Goal: Transaction & Acquisition: Purchase product/service

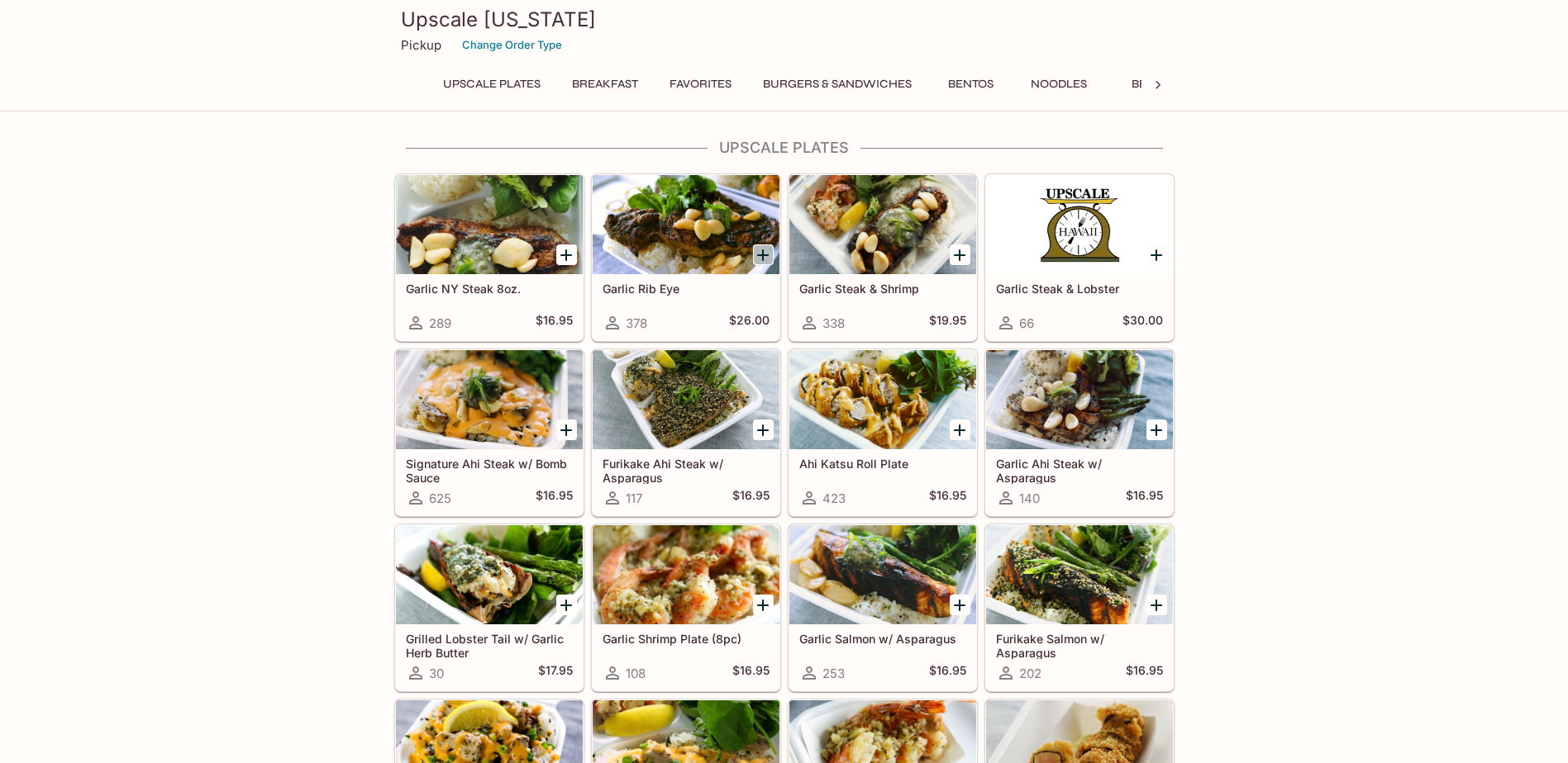
click at [758, 255] on icon "Add Garlic Rib Eye" at bounding box center [762, 256] width 12 height 12
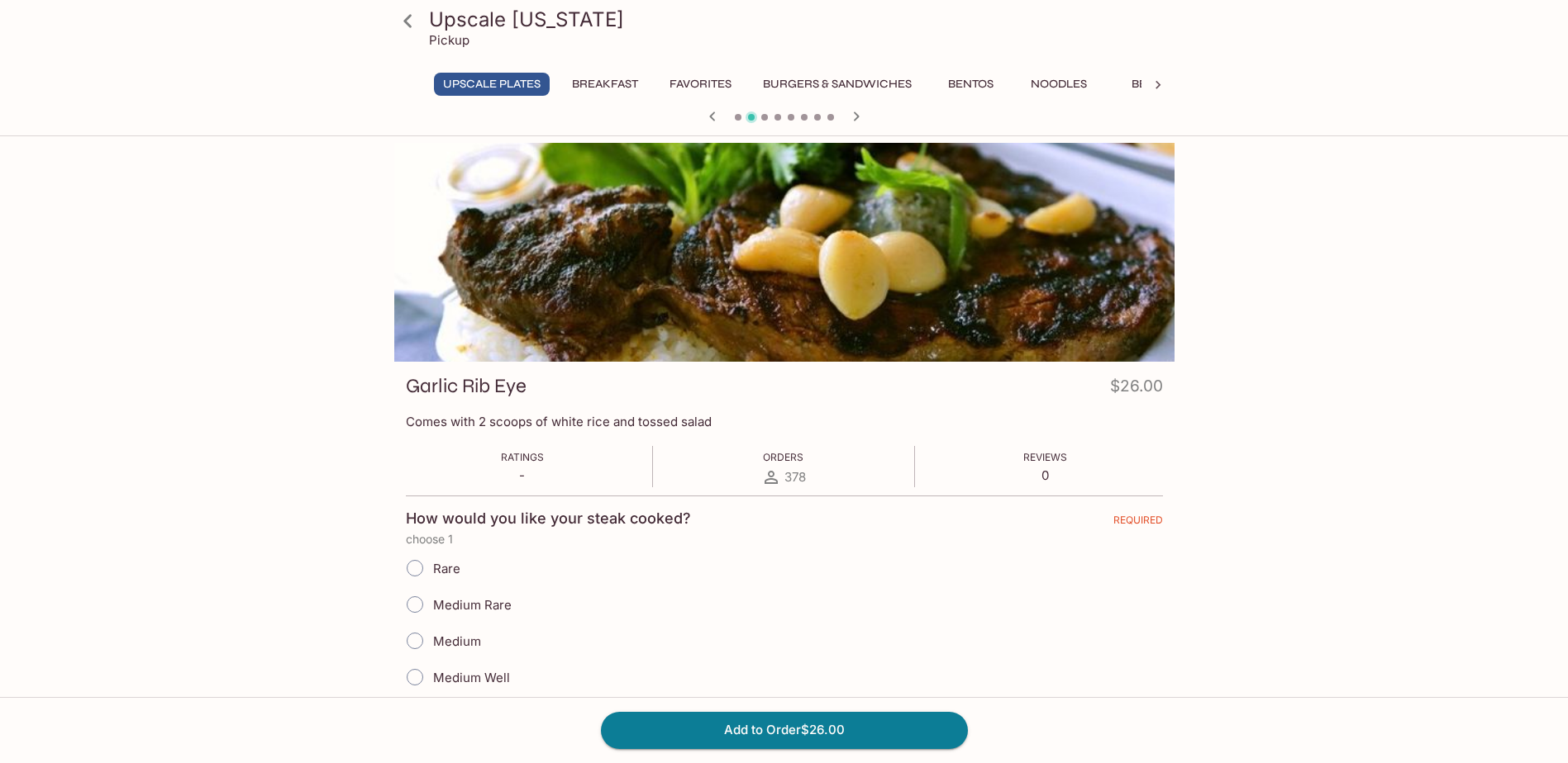
click at [411, 638] on input "Medium" at bounding box center [414, 641] width 35 height 35
radio input "true"
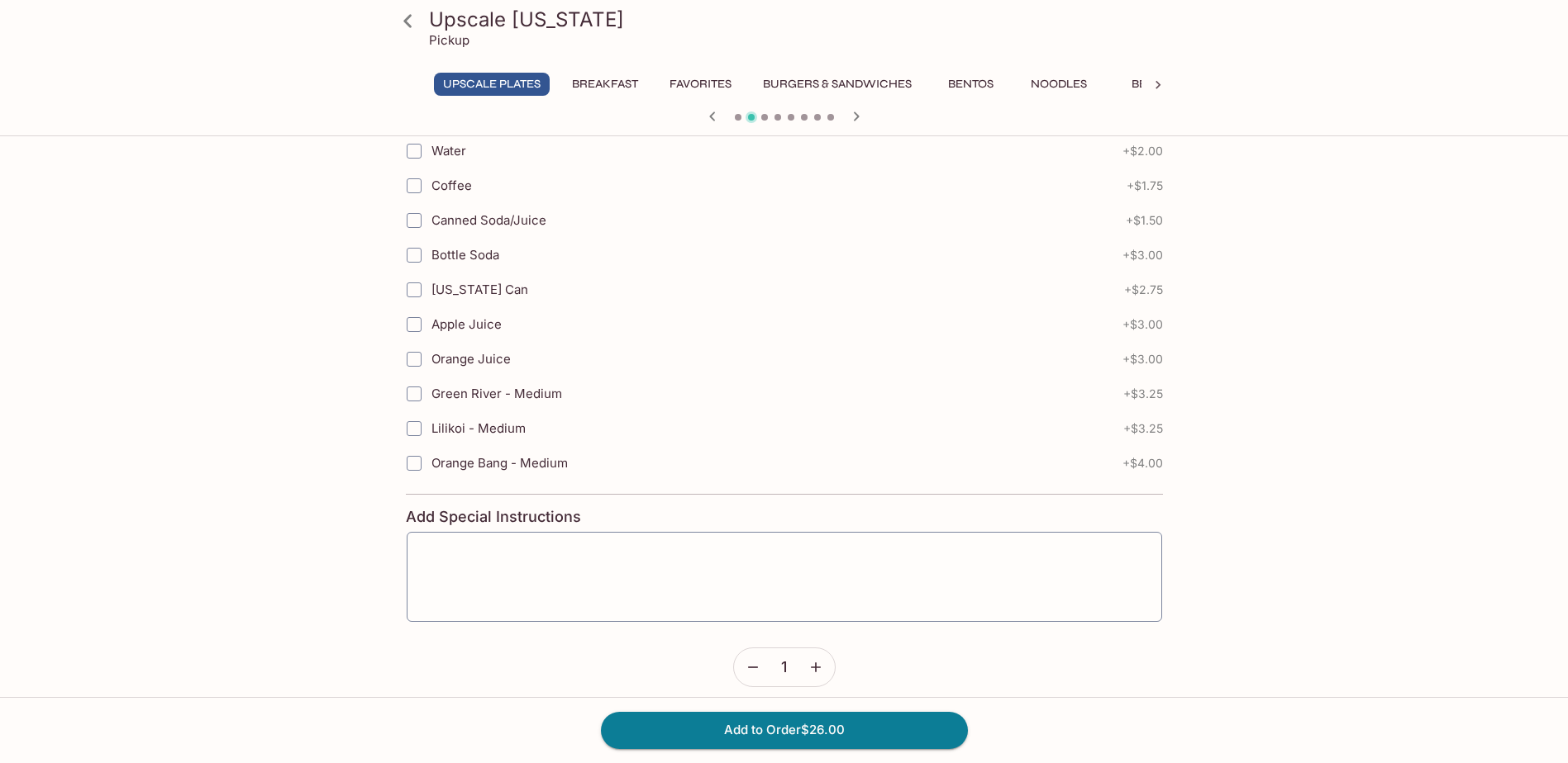
scroll to position [1016, 0]
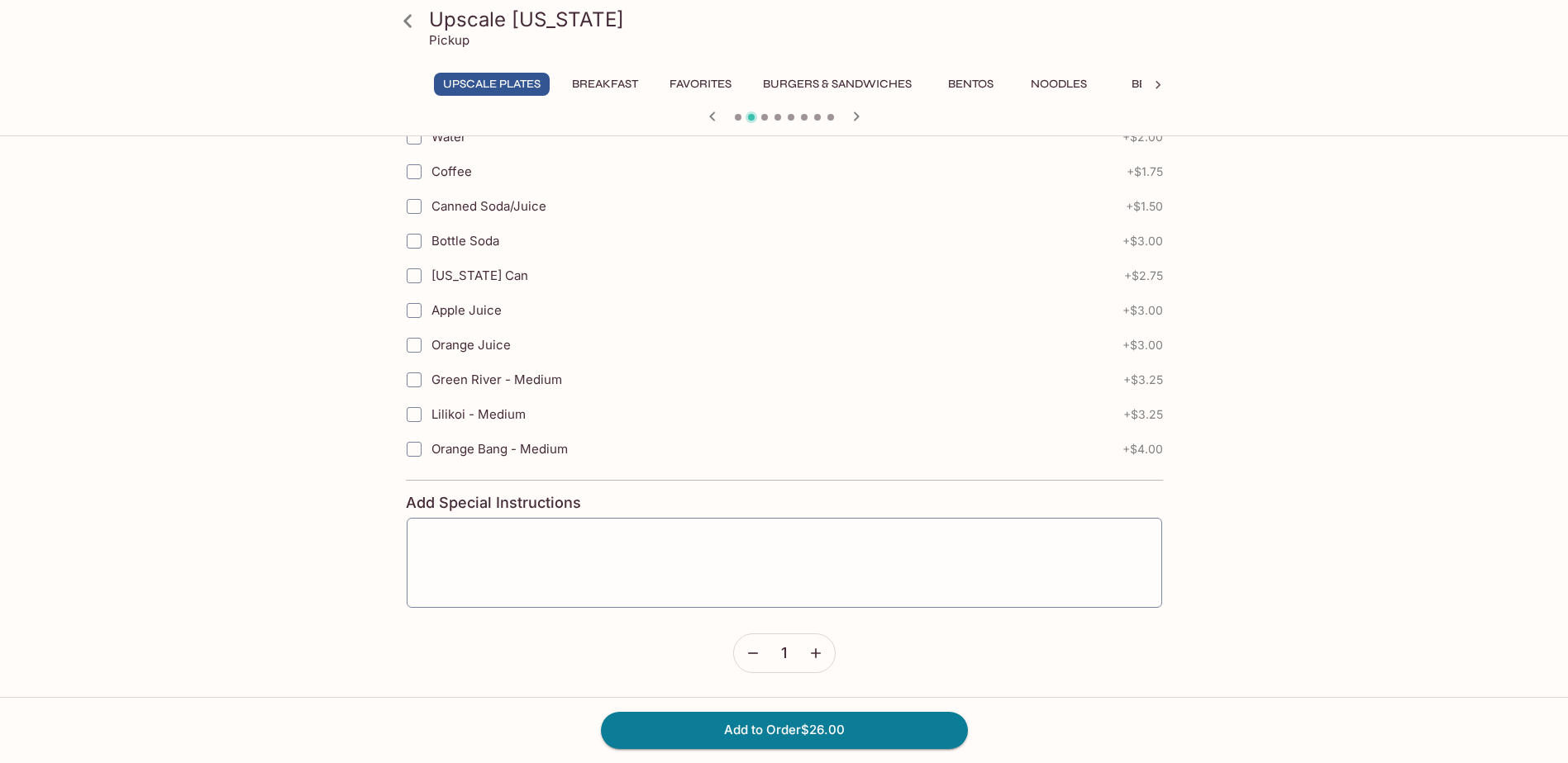
click at [811, 657] on icon "button" at bounding box center [815, 652] width 16 height 16
click at [811, 656] on icon "button" at bounding box center [815, 652] width 16 height 16
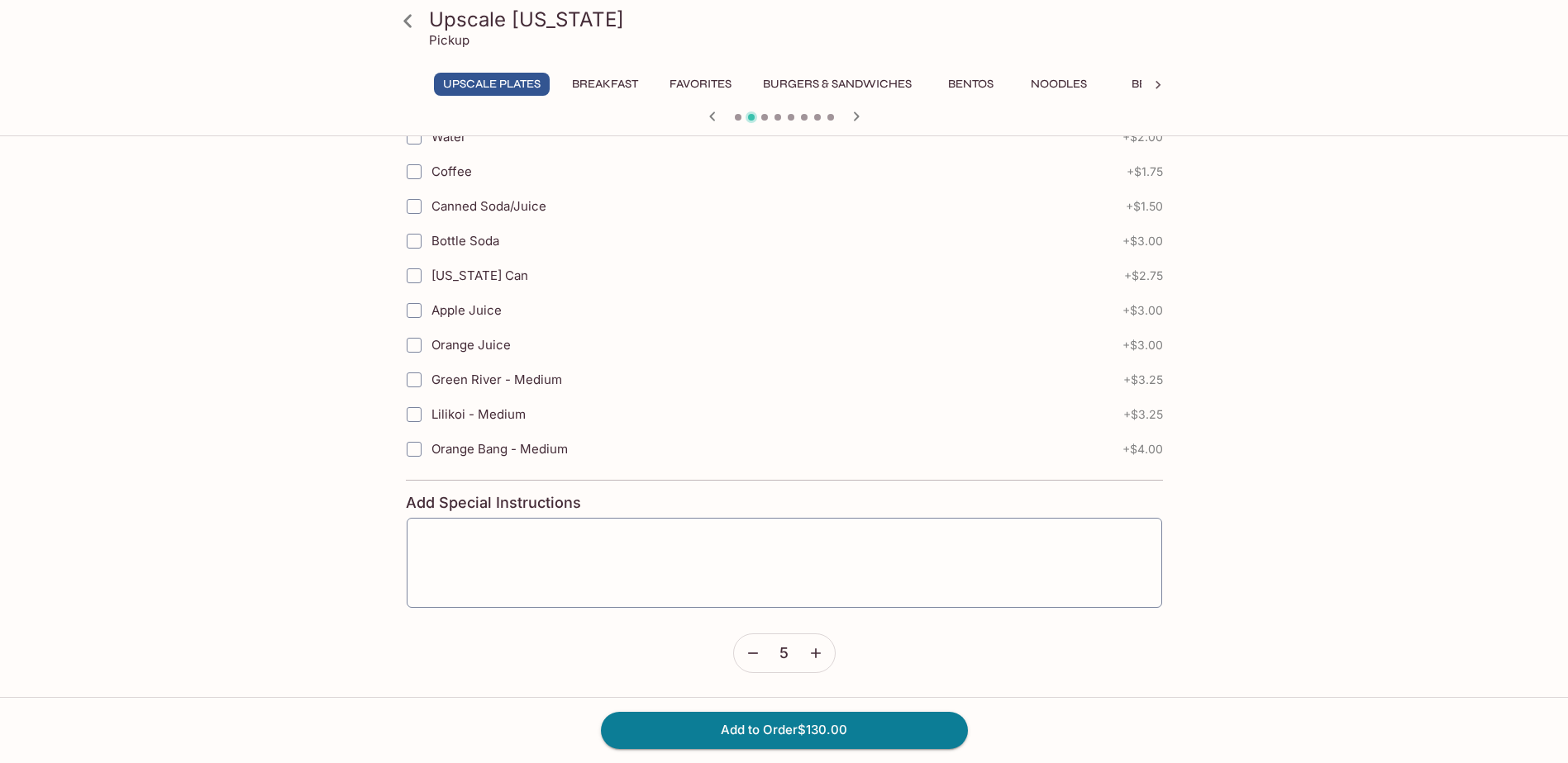
click at [811, 656] on icon "button" at bounding box center [815, 652] width 16 height 16
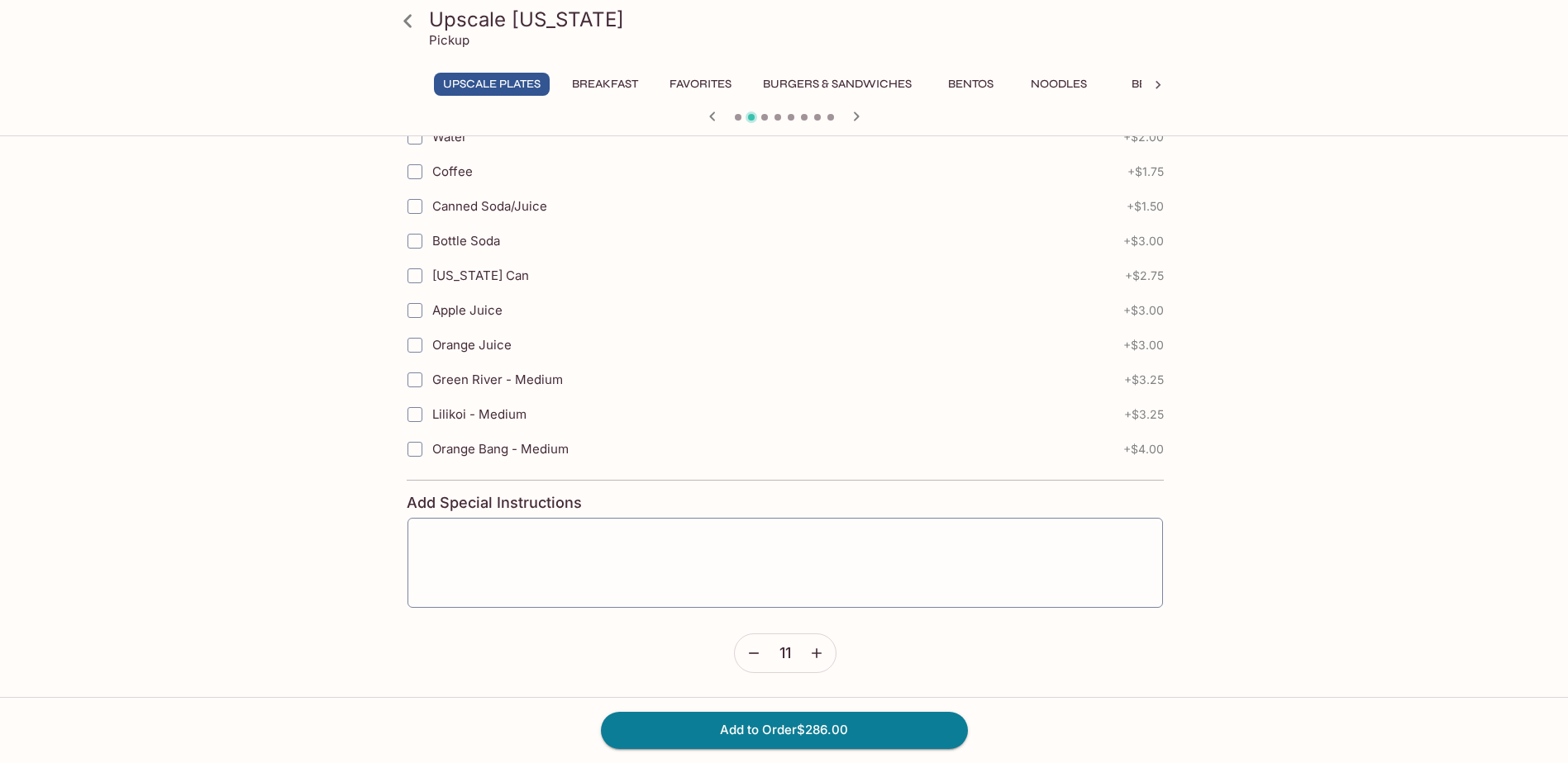
click at [812, 656] on icon "button" at bounding box center [816, 652] width 16 height 16
click at [856, 115] on icon "button" at bounding box center [856, 116] width 20 height 20
click at [819, 652] on icon "button" at bounding box center [815, 652] width 16 height 16
click at [819, 650] on icon "button" at bounding box center [815, 652] width 16 height 16
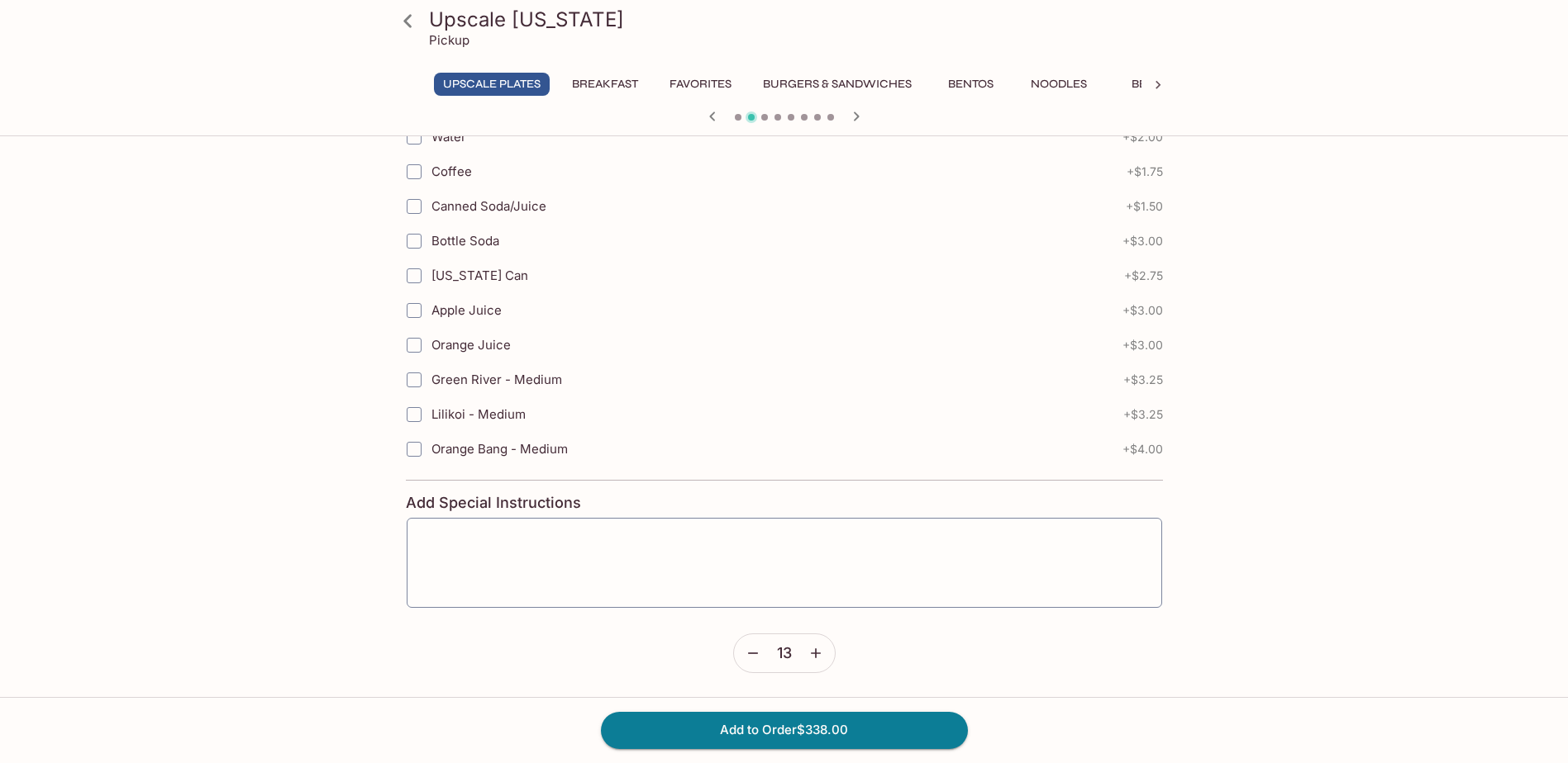
click at [819, 650] on icon "button" at bounding box center [815, 652] width 16 height 16
click at [797, 736] on button "Add to Order $390.00" at bounding box center [784, 730] width 367 height 37
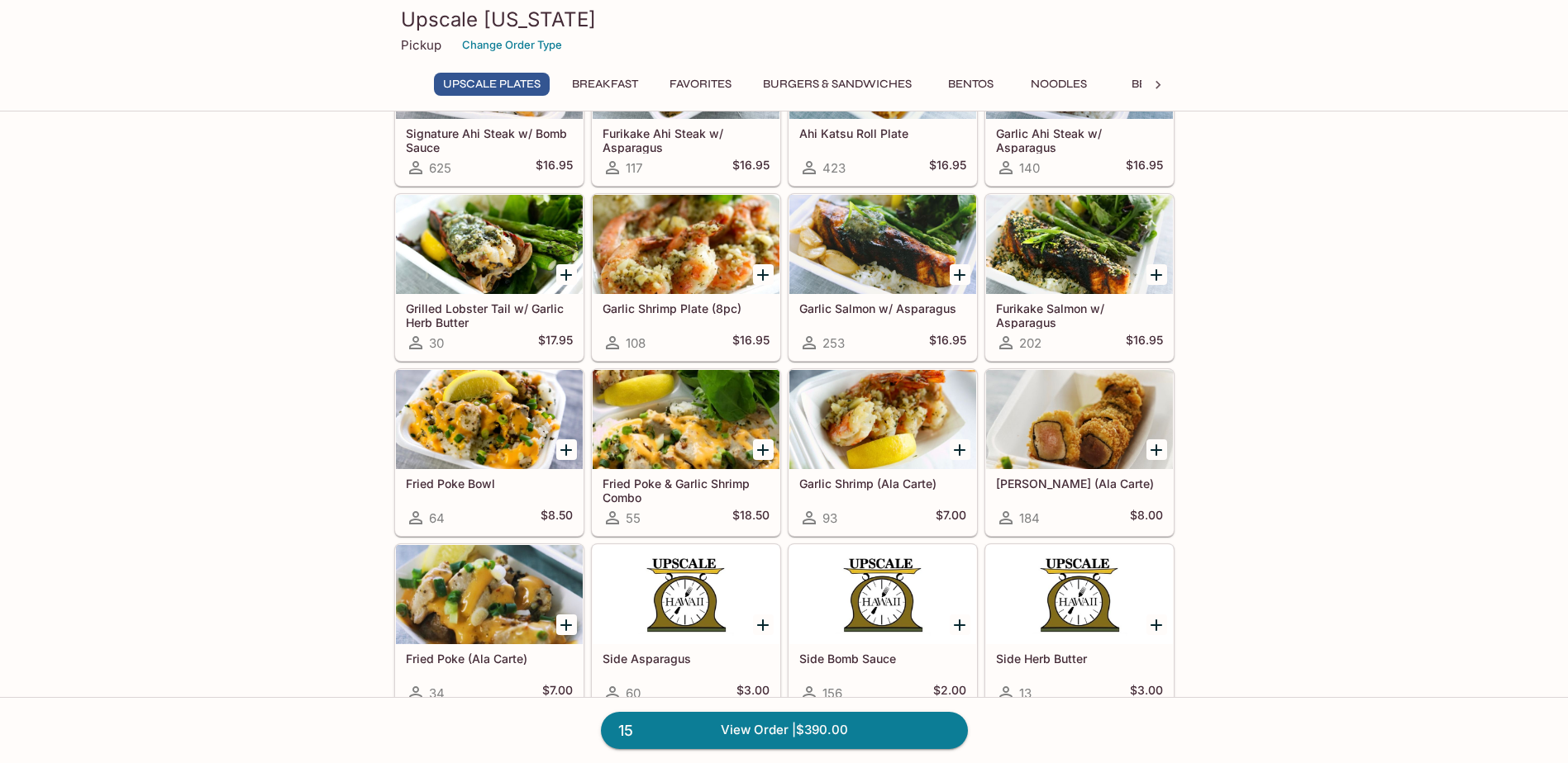
scroll to position [413, 0]
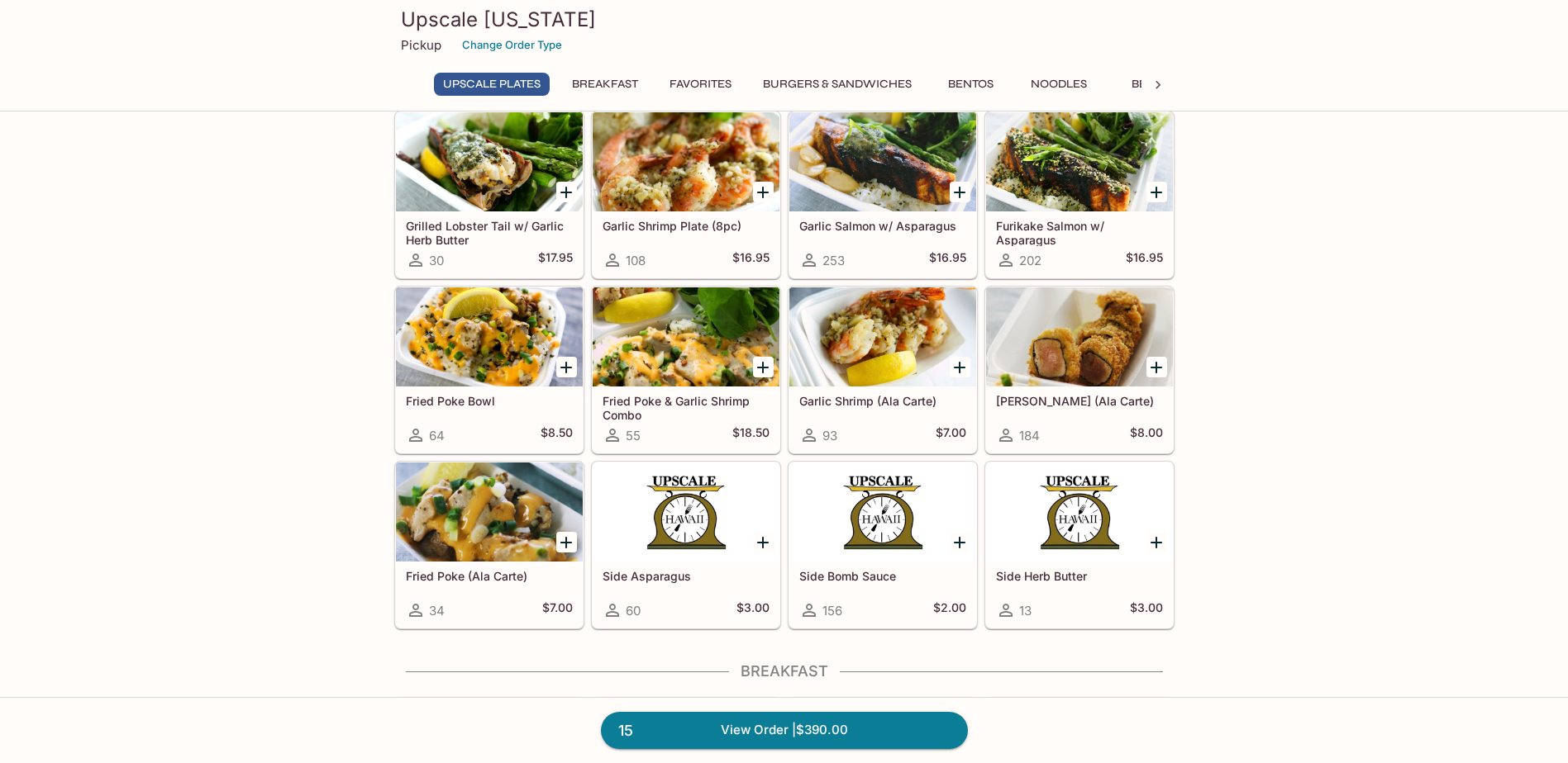
click at [1156, 366] on icon "Add Ahi Katsu Roll (Ala Carte)" at bounding box center [1156, 367] width 12 height 12
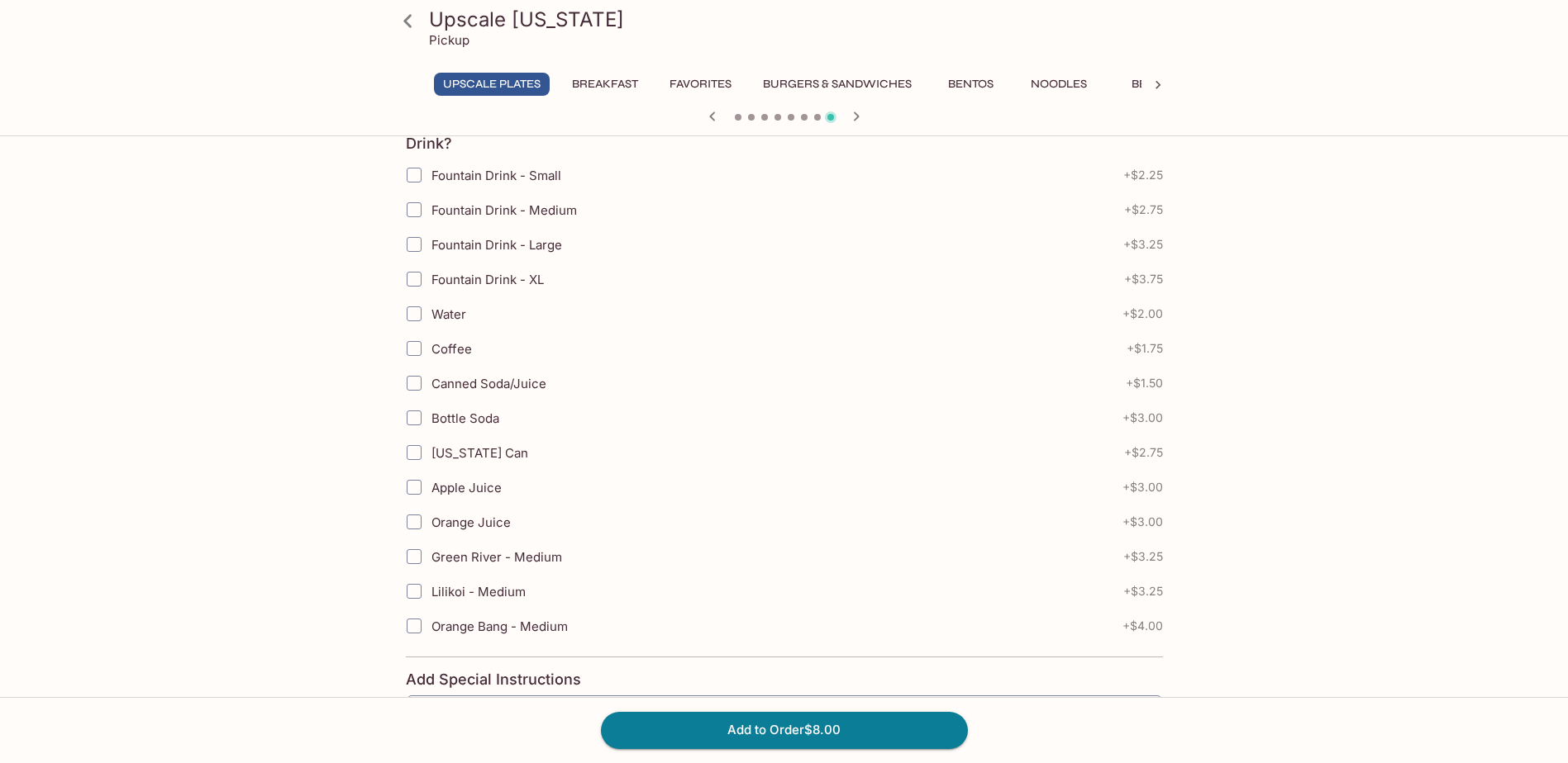
scroll to position [529, 0]
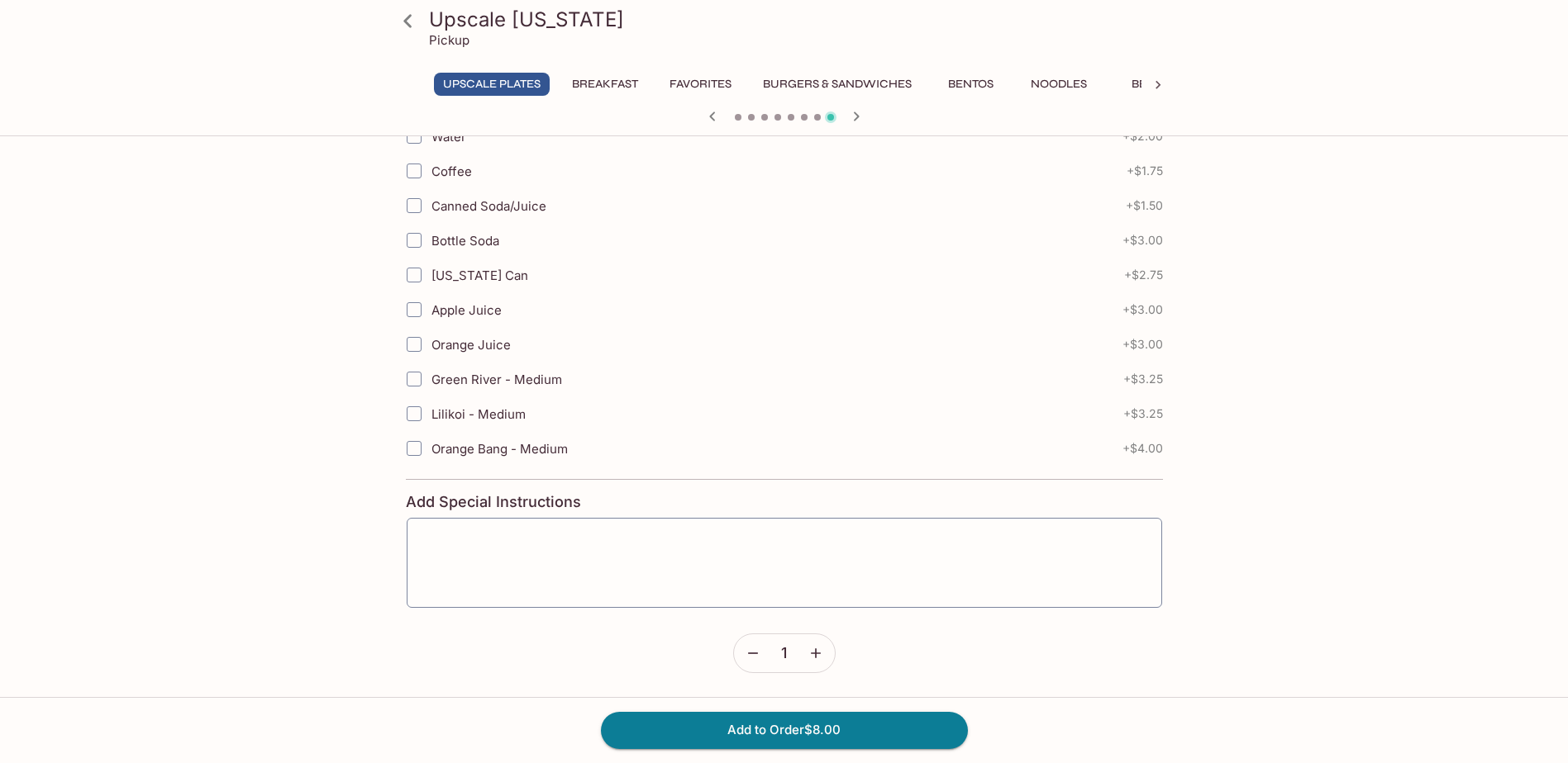
click at [806, 649] on button "button" at bounding box center [816, 653] width 38 height 38
click at [806, 648] on button "button" at bounding box center [816, 653] width 38 height 38
click at [809, 646] on icon "button" at bounding box center [815, 652] width 16 height 16
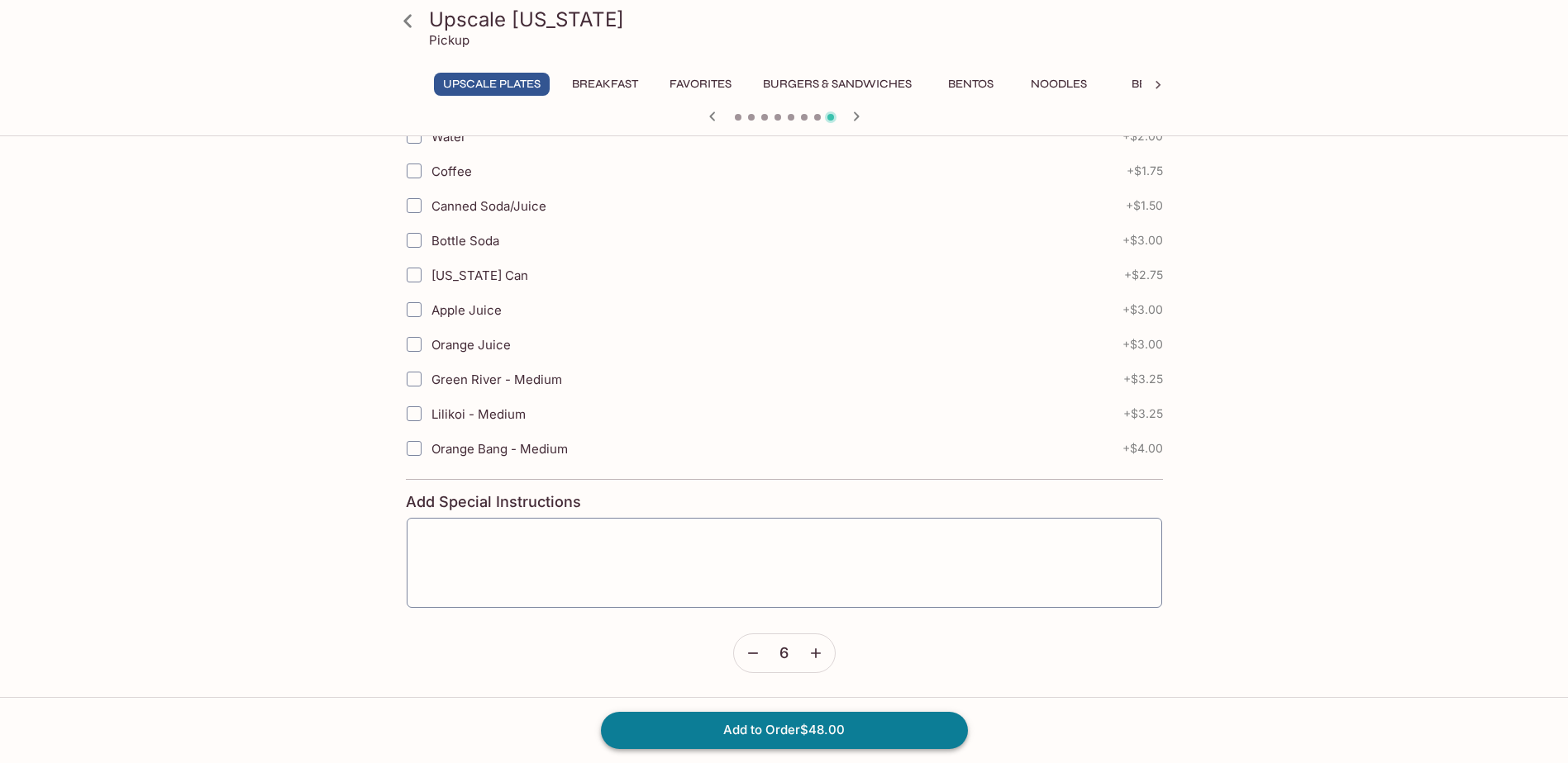
click at [871, 722] on button "Add to Order $48.00" at bounding box center [784, 730] width 367 height 37
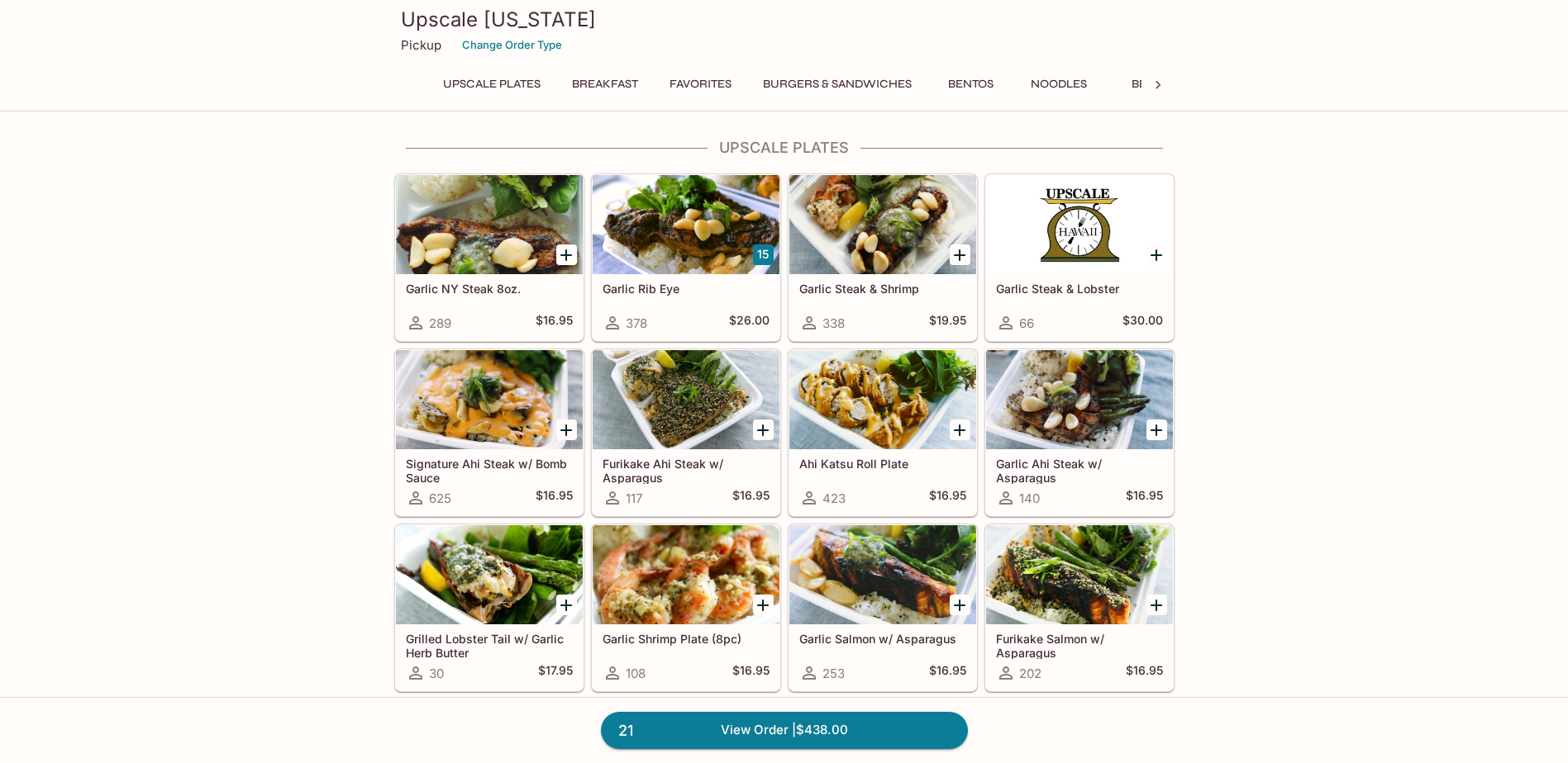
drag, startPoint x: 907, startPoint y: 734, endPoint x: 921, endPoint y: 723, distance: 17.8
click at [907, 734] on link "21 View Order | $438.00" at bounding box center [784, 730] width 367 height 37
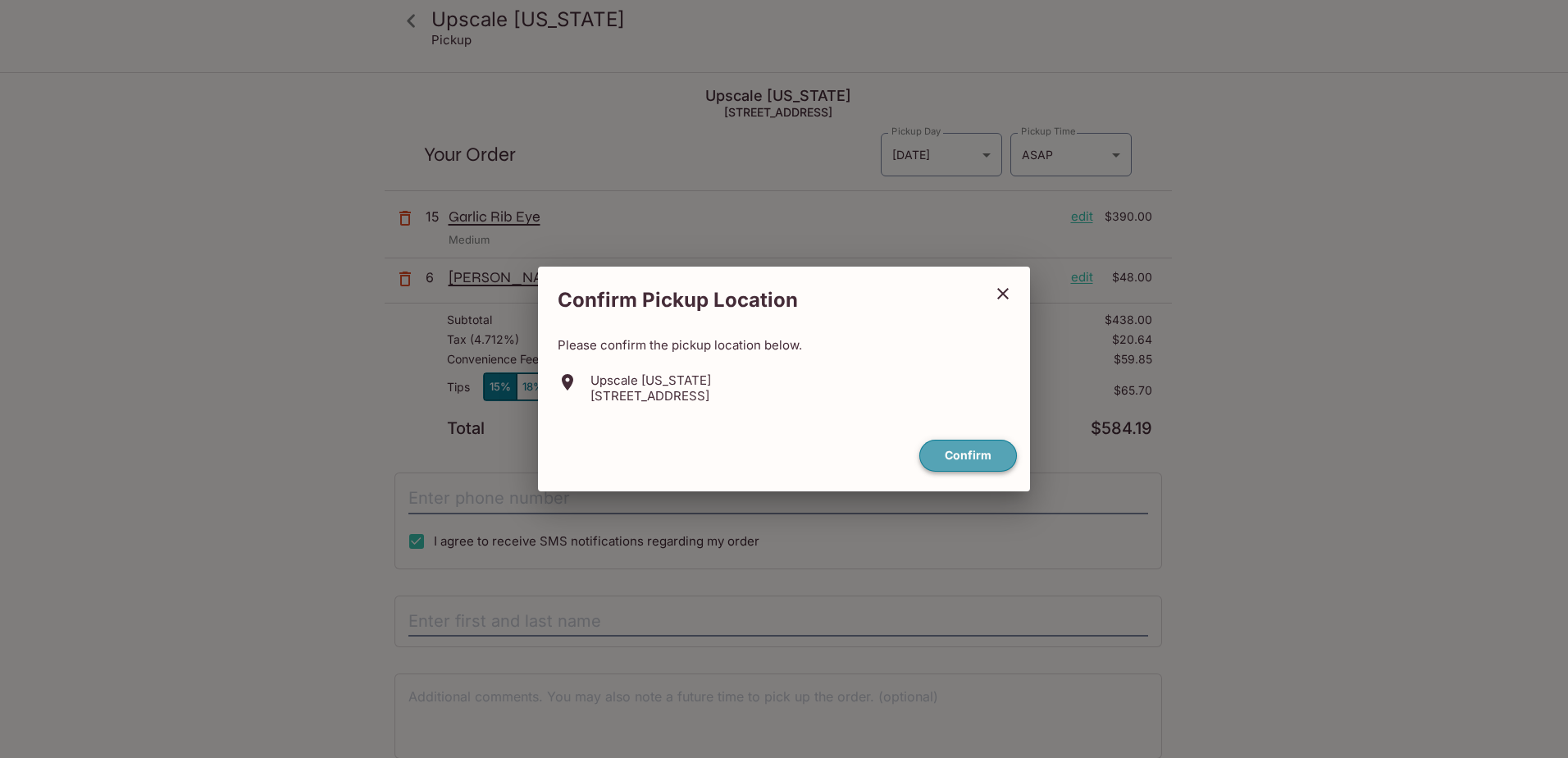
click at [968, 455] on button "Confirm" at bounding box center [969, 456] width 97 height 32
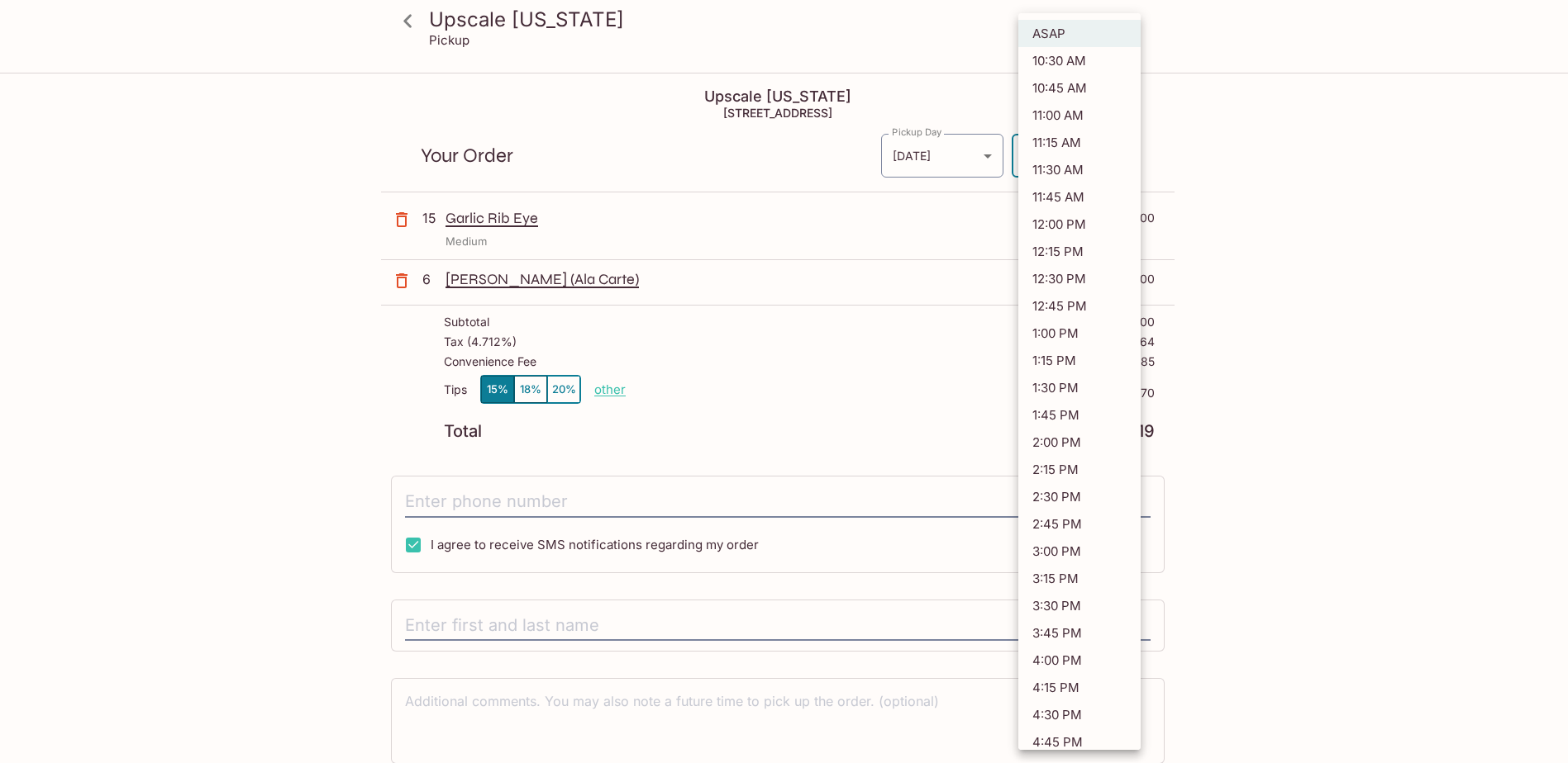
click at [1123, 160] on body "Upscale [US_STATE] Pickup Upscale [US_STATE] [STREET_ADDRESS] Your Order Pickup…" at bounding box center [784, 455] width 1568 height 763
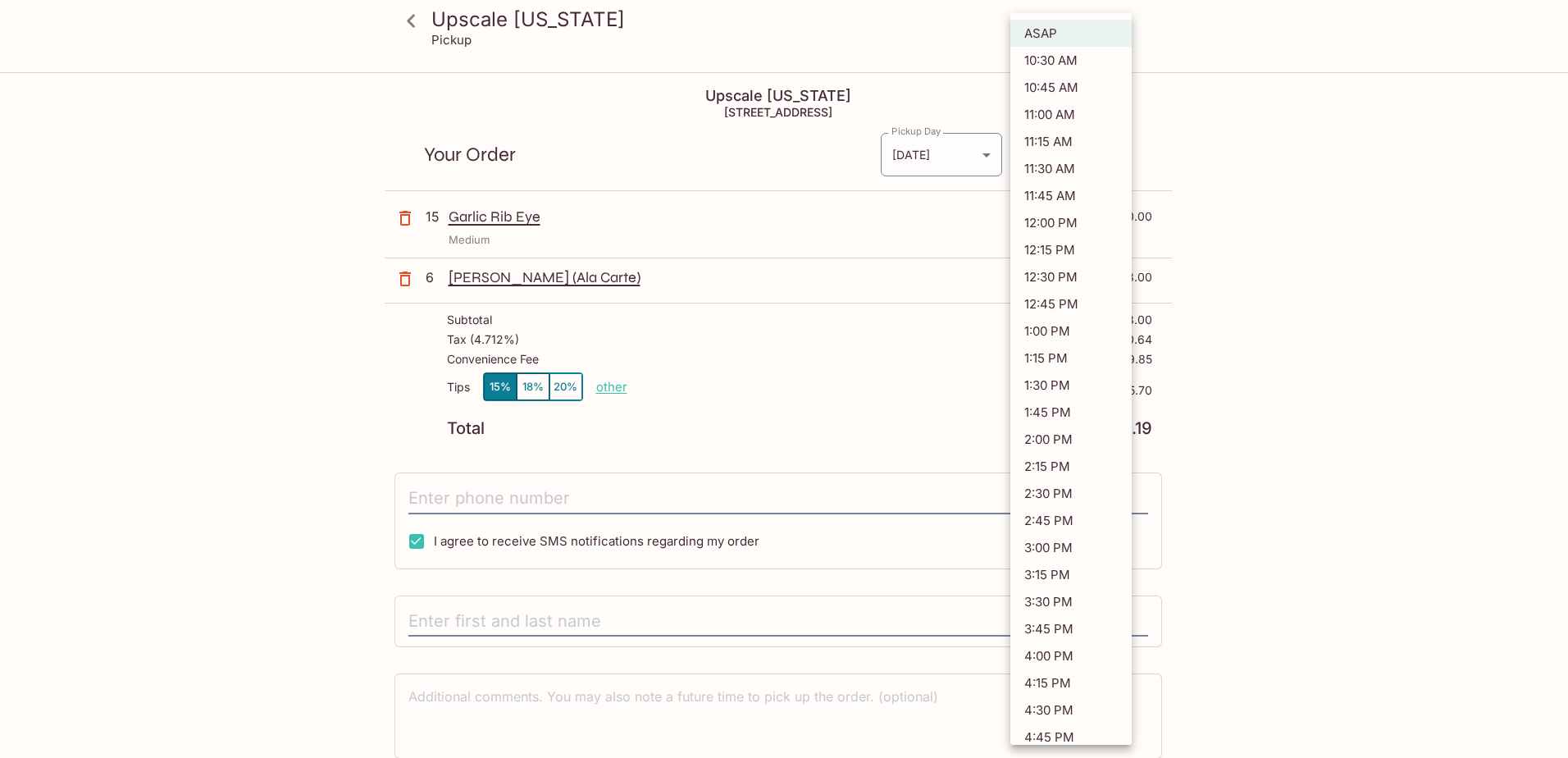
click at [1084, 117] on li "11:00 AM" at bounding box center [1071, 115] width 121 height 27
type input "[DATE]T21:00:34.000000Z"
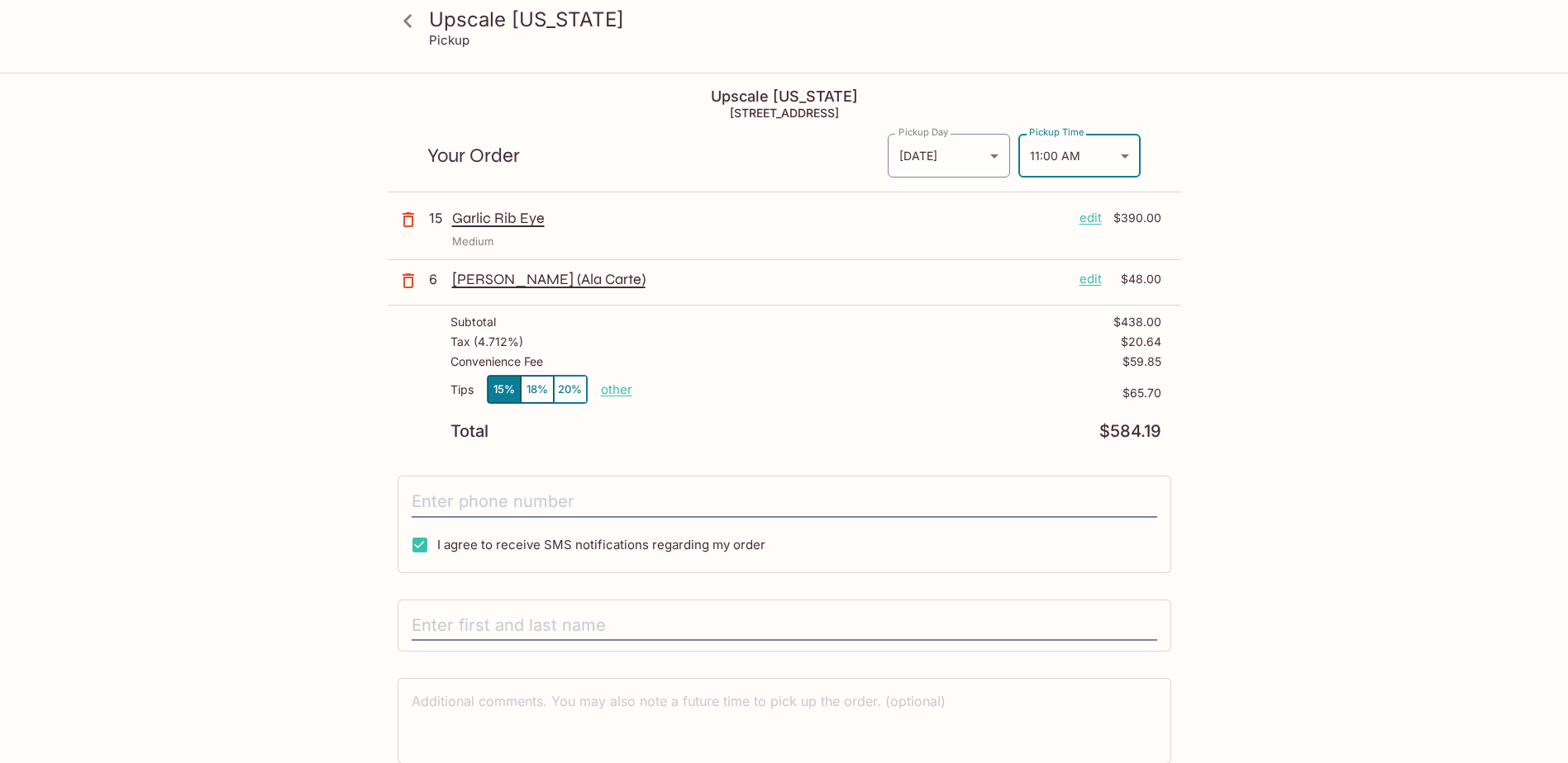
click at [1311, 304] on div "Upscale [US_STATE] Pickup Upscale [US_STATE] [STREET_ADDRESS] Your Order Pickup…" at bounding box center [784, 453] width 1058 height 757
click at [614, 390] on p "other" at bounding box center [616, 389] width 32 height 15
type input "0.00"
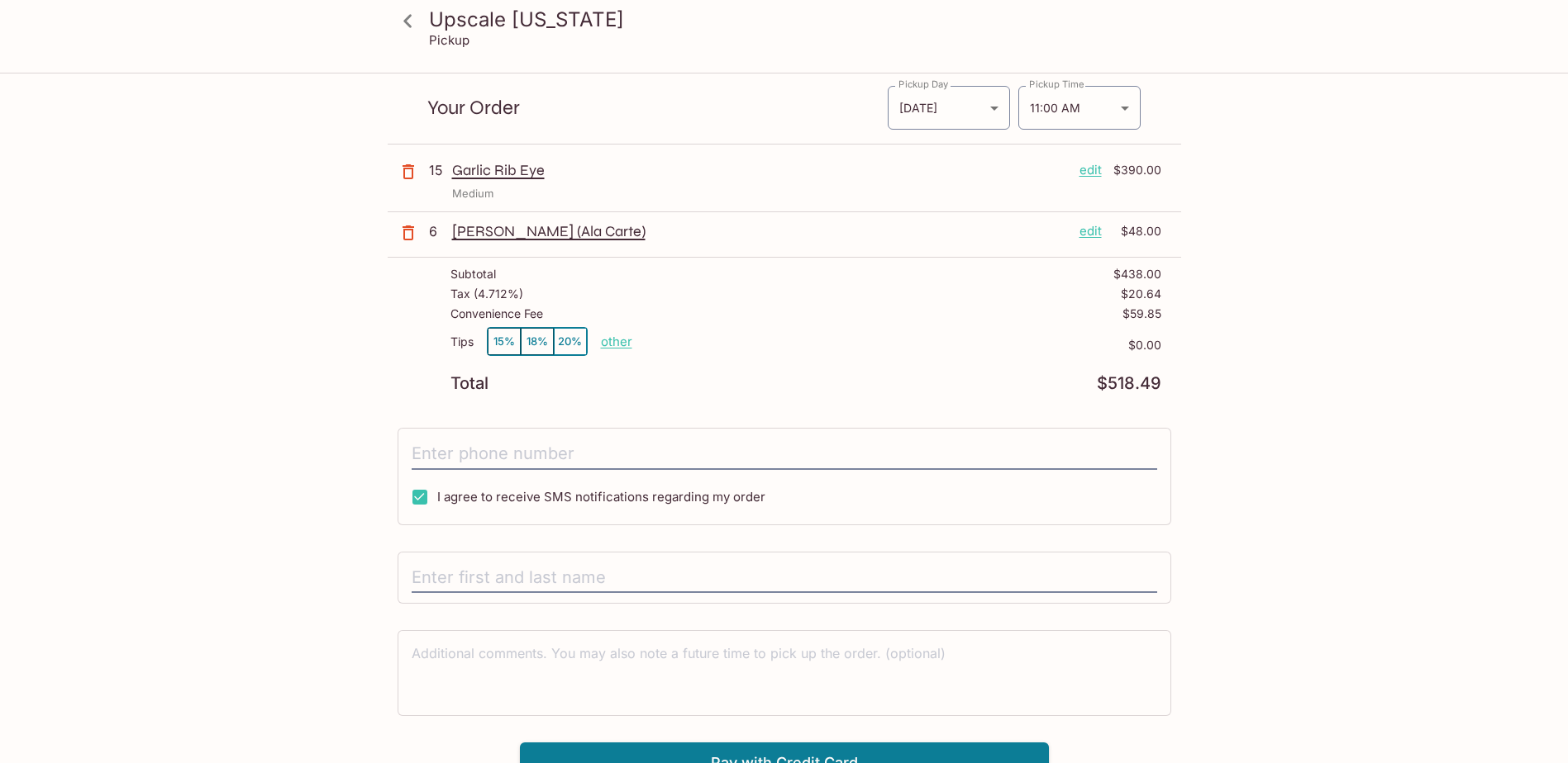
scroll to position [74, 0]
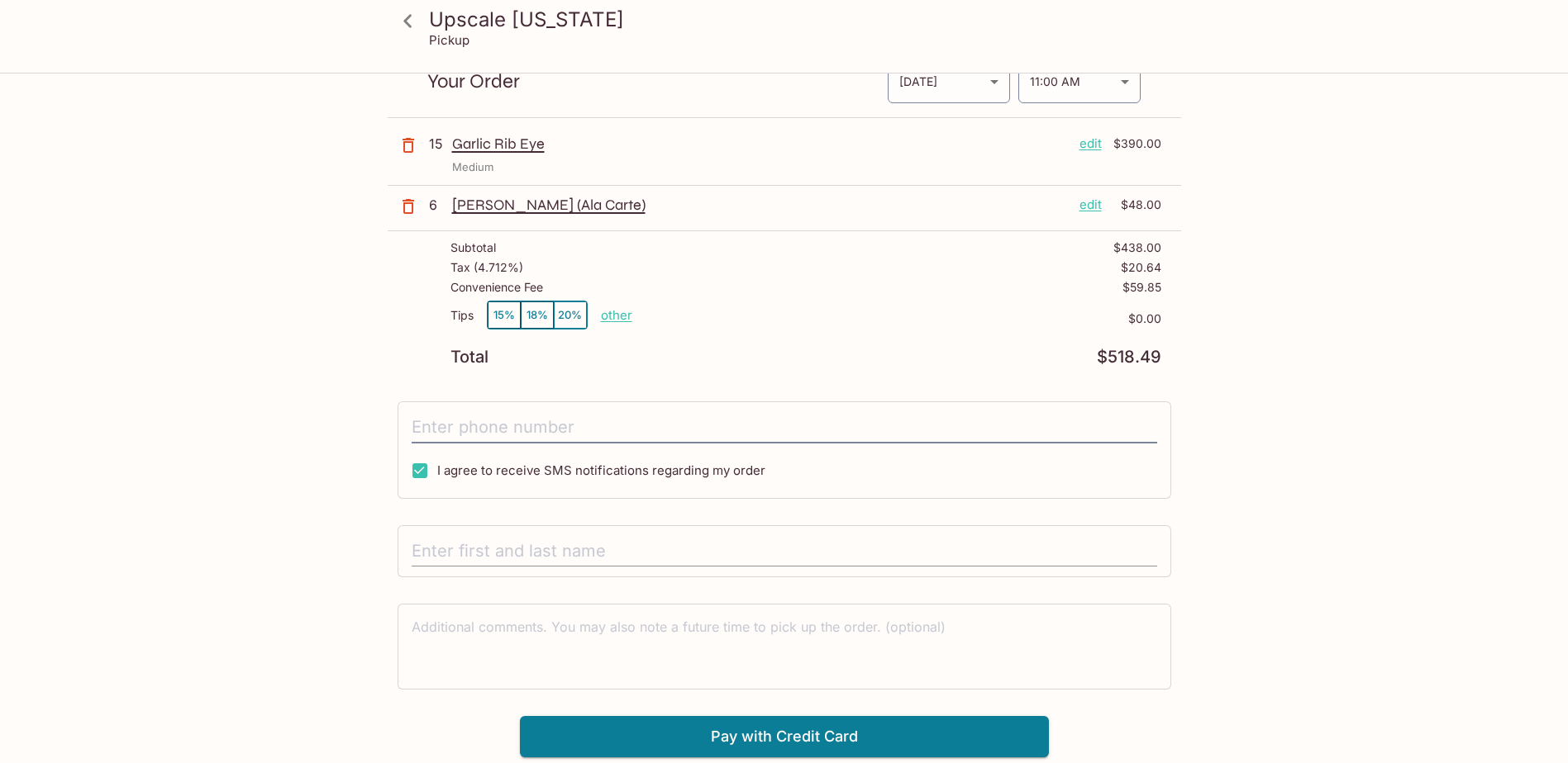
click at [759, 561] on input "text" at bounding box center [784, 552] width 745 height 32
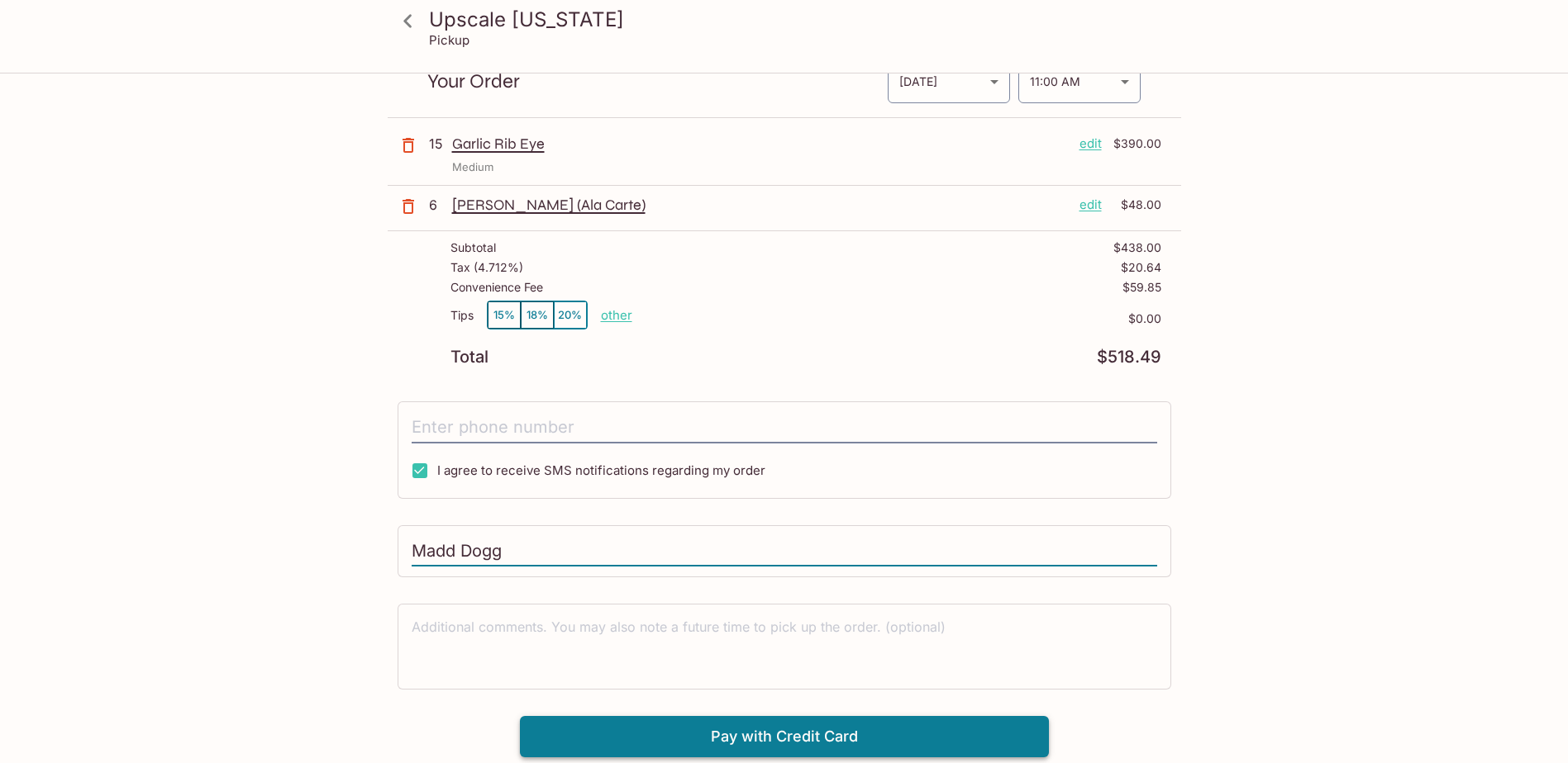
type input "Madd Dogg"
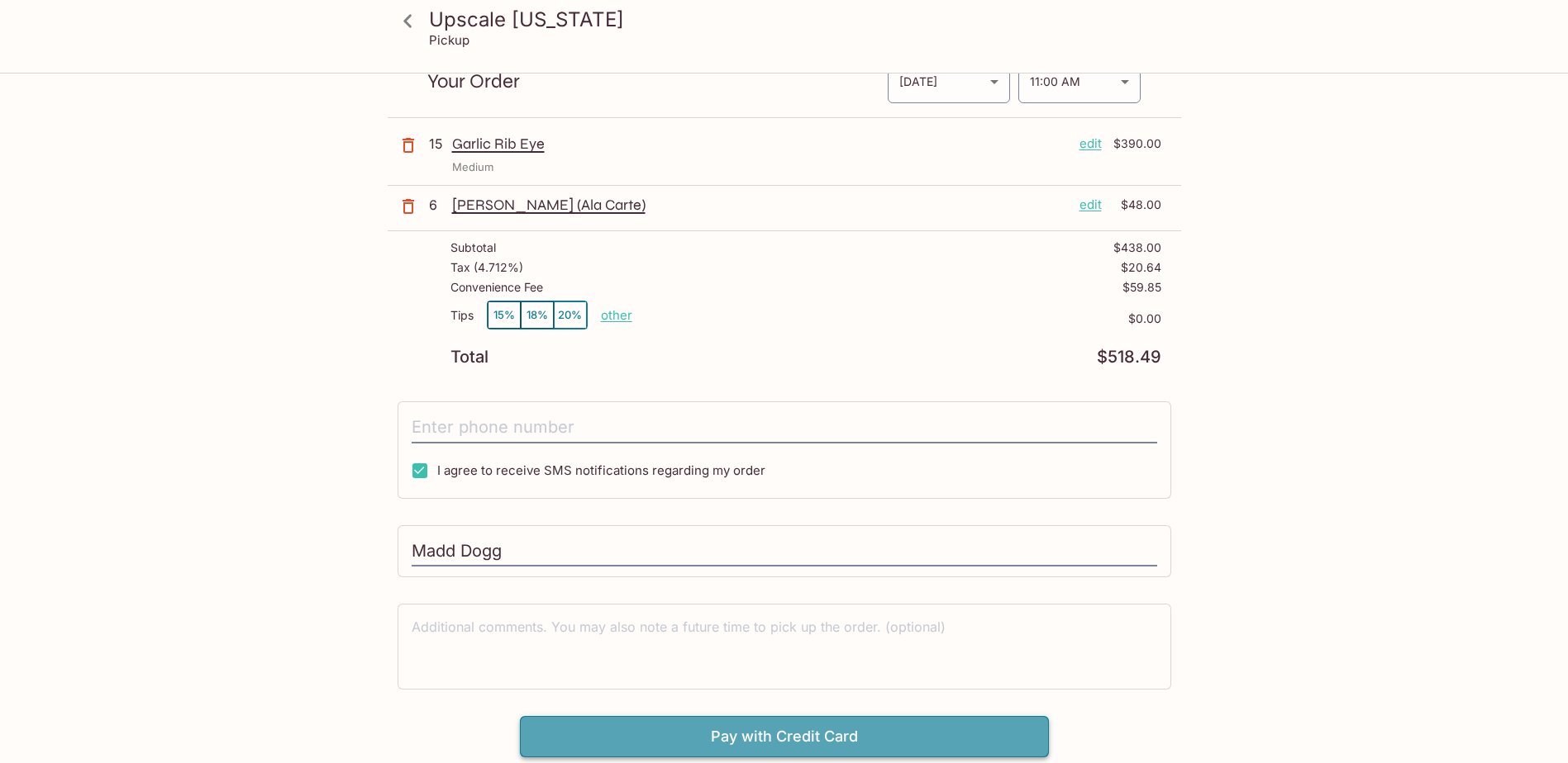
click at [1022, 726] on button "Pay with Credit Card" at bounding box center [784, 736] width 529 height 41
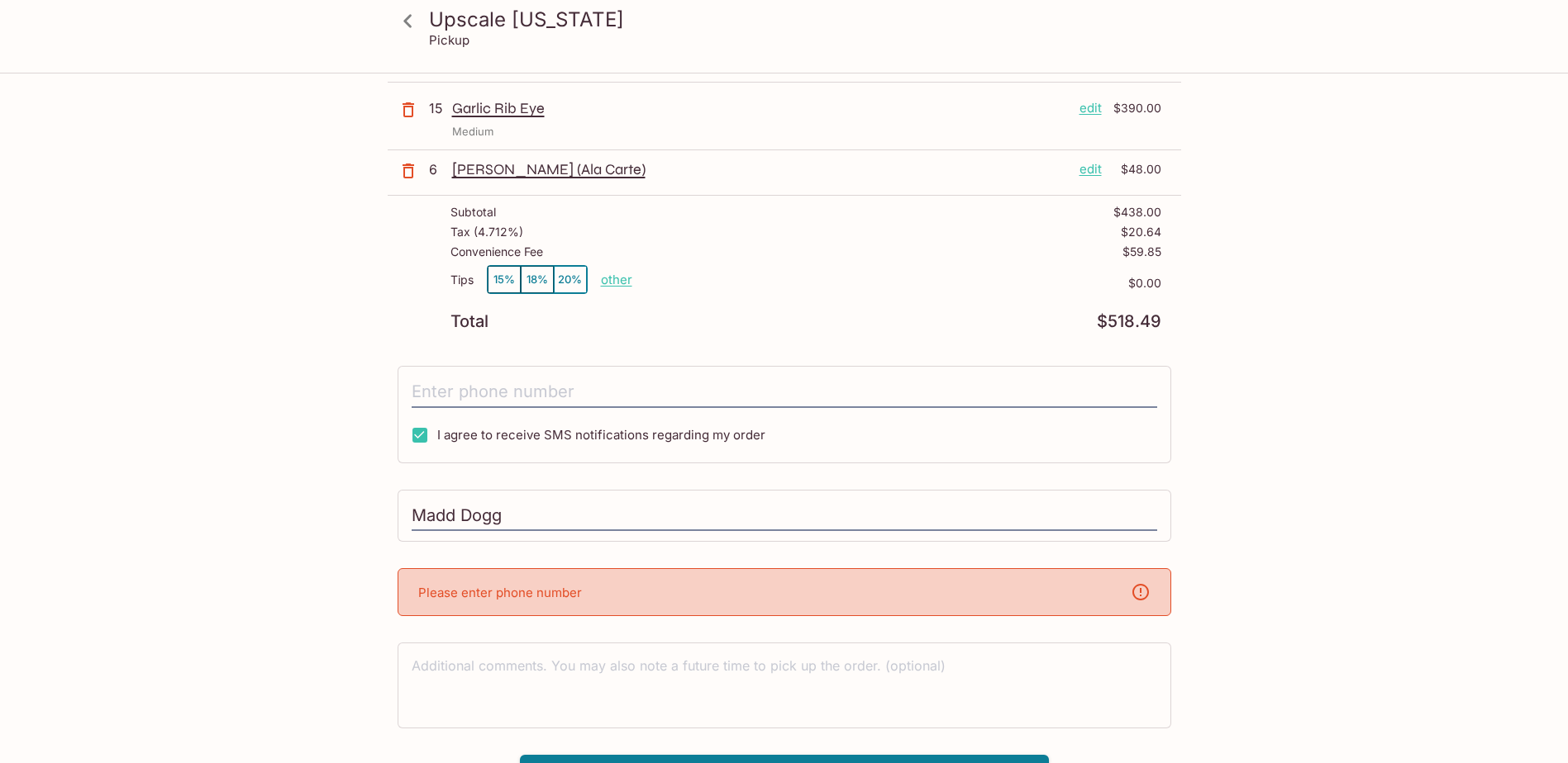
scroll to position [143, 0]
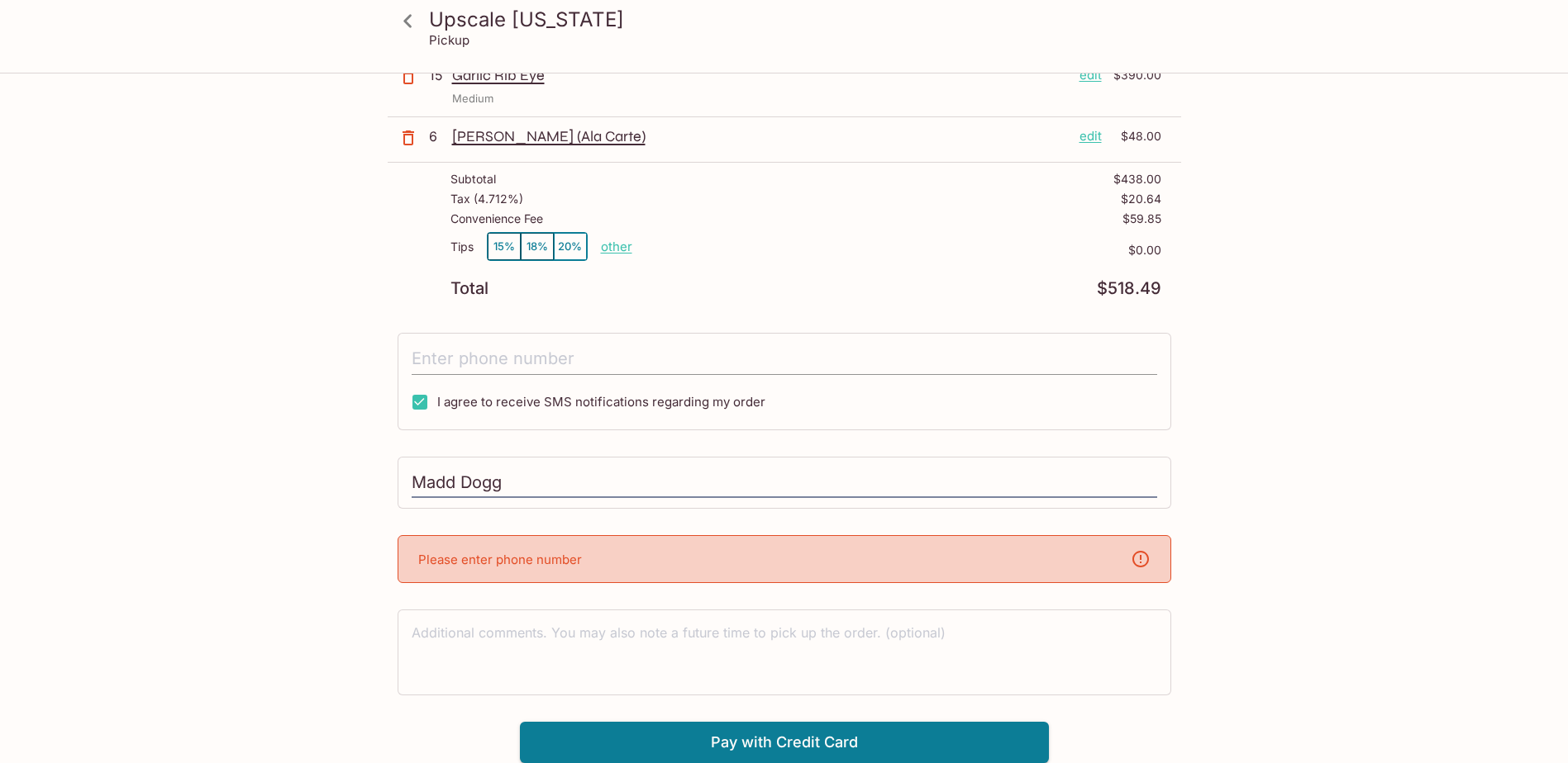
click at [503, 363] on input "tel" at bounding box center [784, 359] width 745 height 32
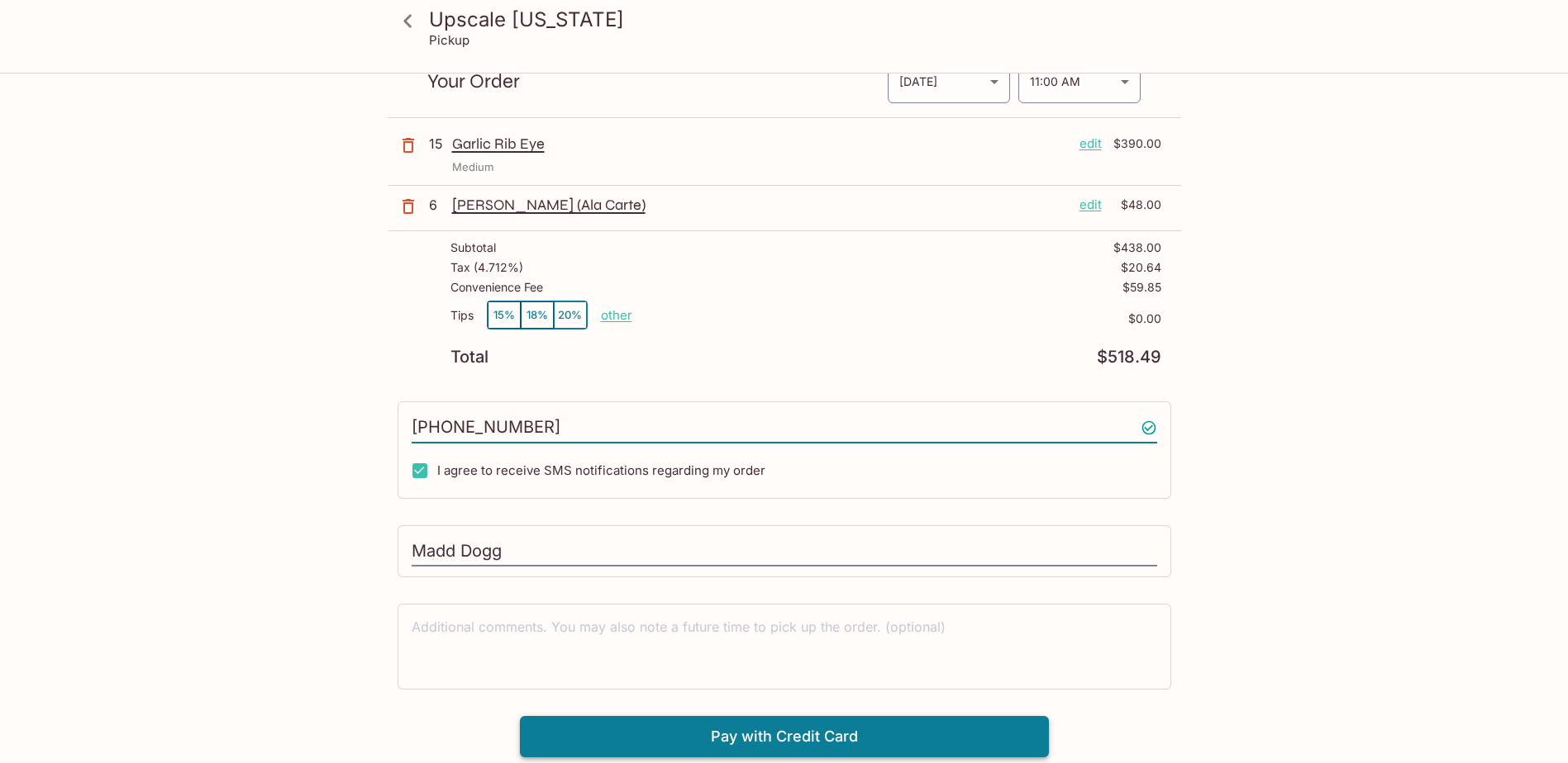
type input "[PHONE_NUMBER]"
click at [974, 732] on button "Pay with Credit Card" at bounding box center [784, 736] width 529 height 41
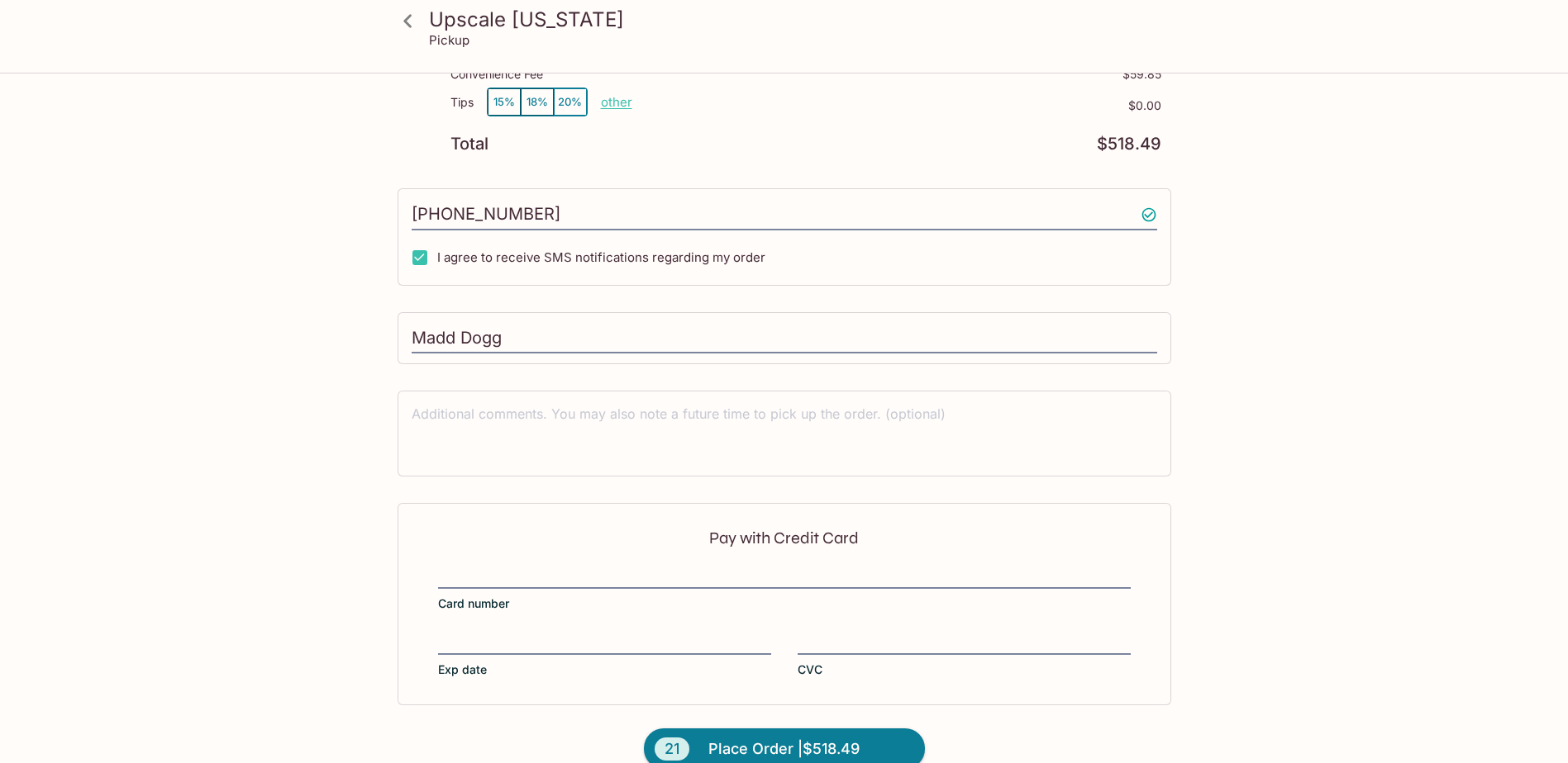
scroll to position [316, 0]
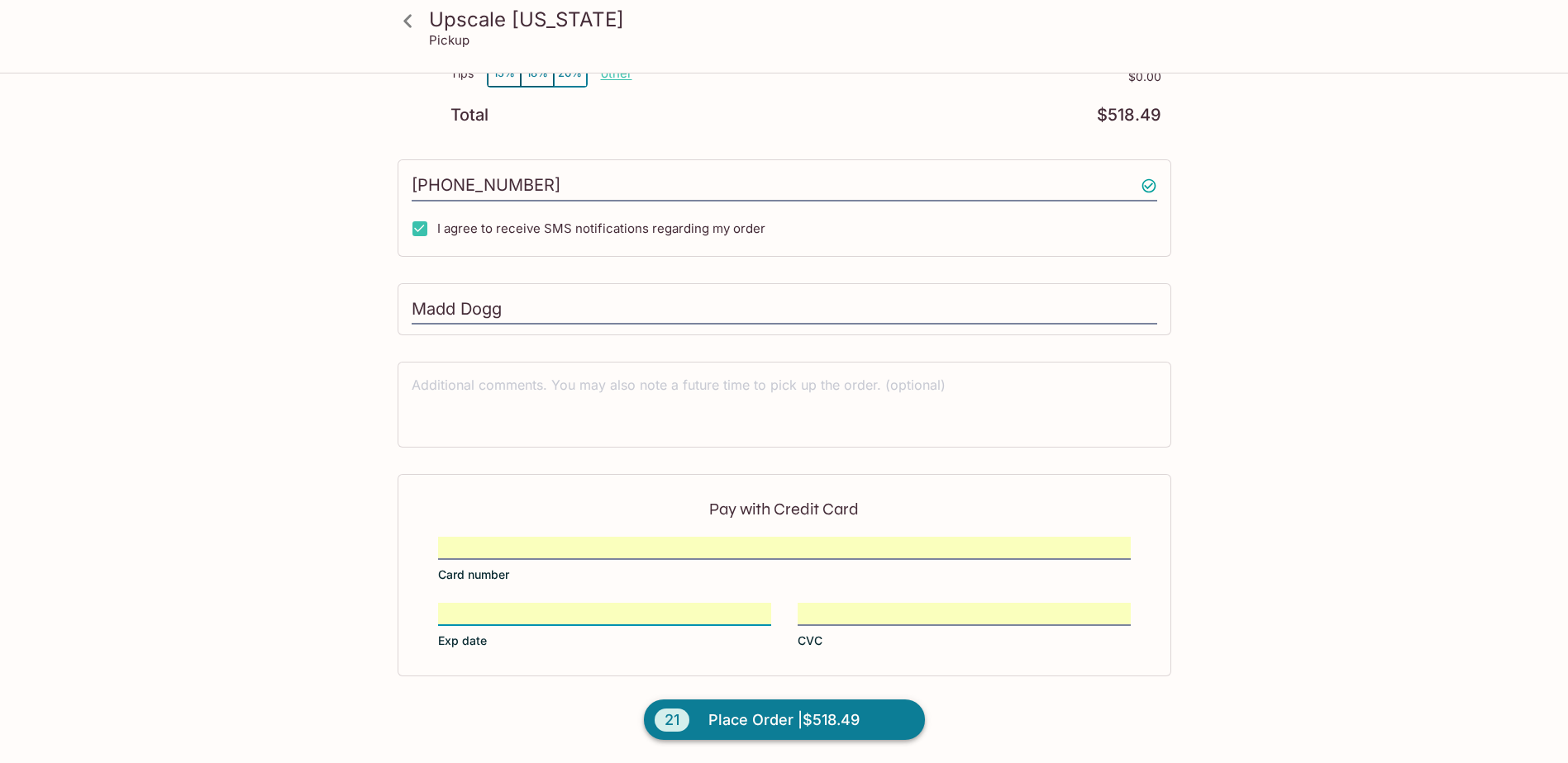
click at [838, 729] on span "Place Order | $518.49" at bounding box center [784, 721] width 151 height 27
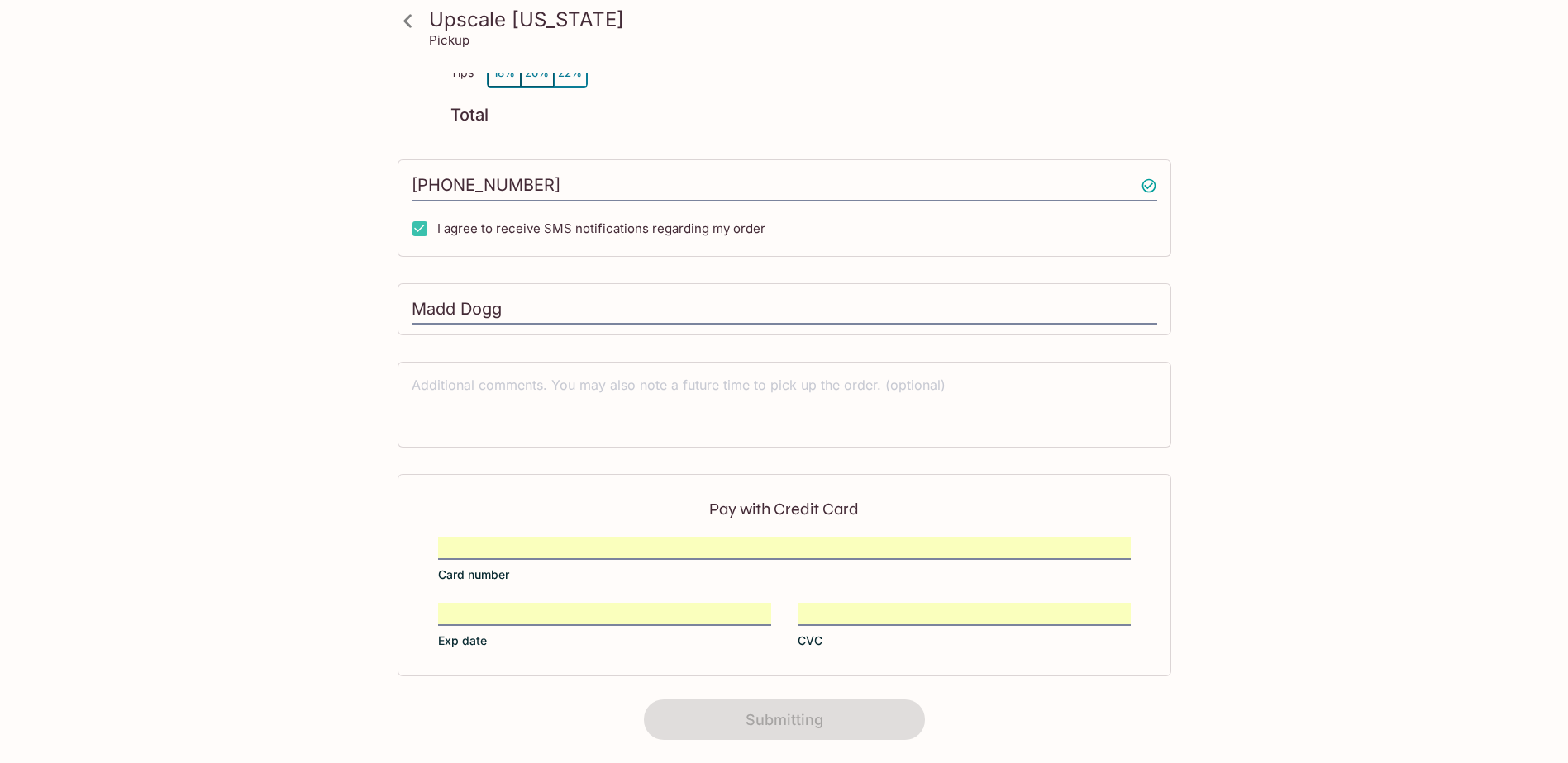
scroll to position [197, 0]
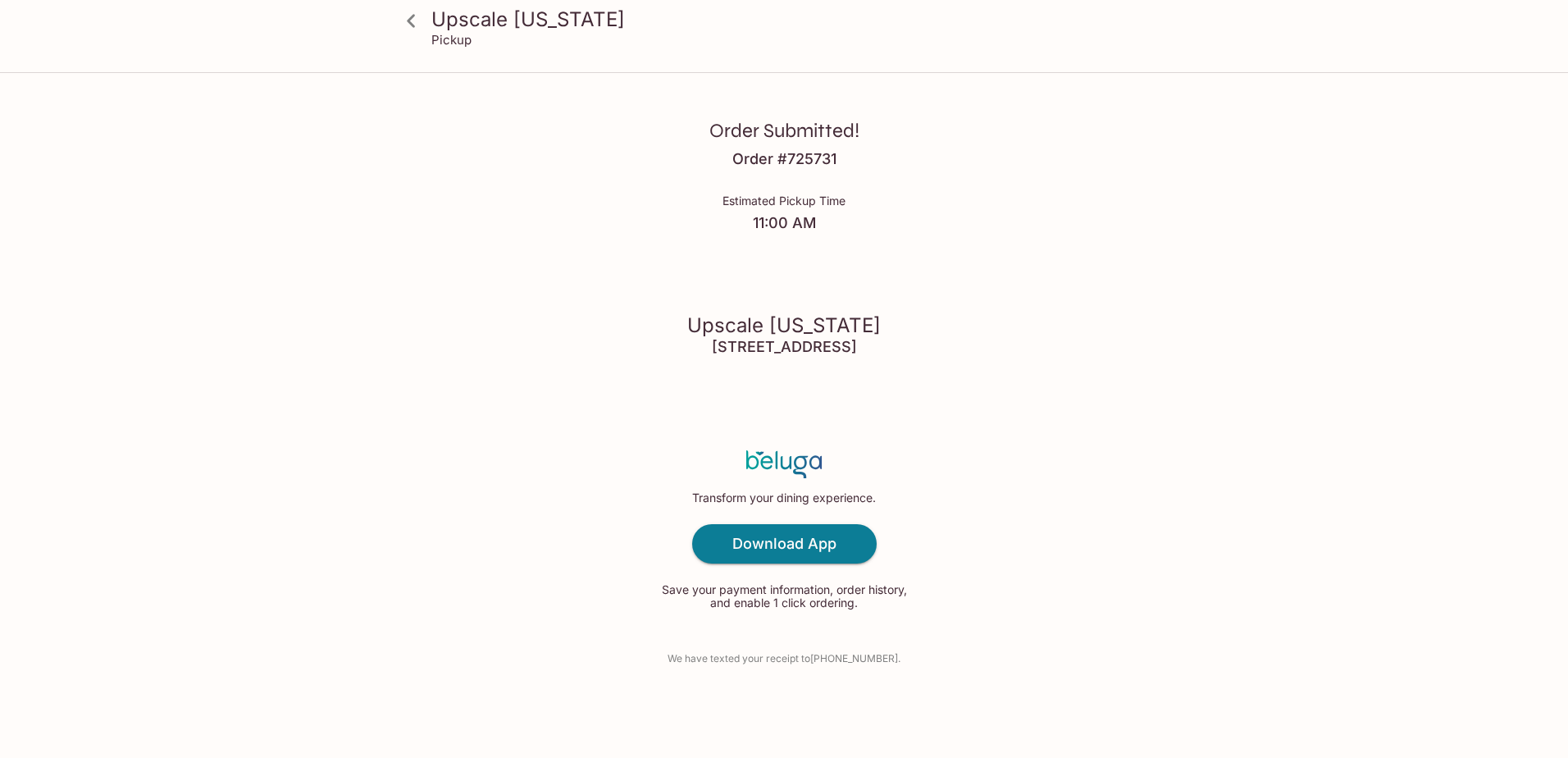
click at [784, 346] on h4 "[STREET_ADDRESS]" at bounding box center [784, 347] width 145 height 18
click at [857, 347] on h4 "[STREET_ADDRESS]" at bounding box center [784, 347] width 145 height 18
drag, startPoint x: 663, startPoint y: 347, endPoint x: 942, endPoint y: 355, distance: 279.1
click at [942, 355] on div "Order Submitted! Order # 725731 Estimated Pickup Time 11:00 AM Upscale [US_STAT…" at bounding box center [784, 379] width 1050 height 758
